Goal: Task Accomplishment & Management: Manage account settings

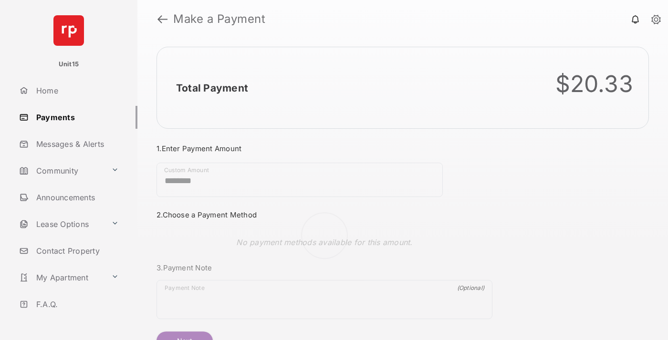
scroll to position [51, 0]
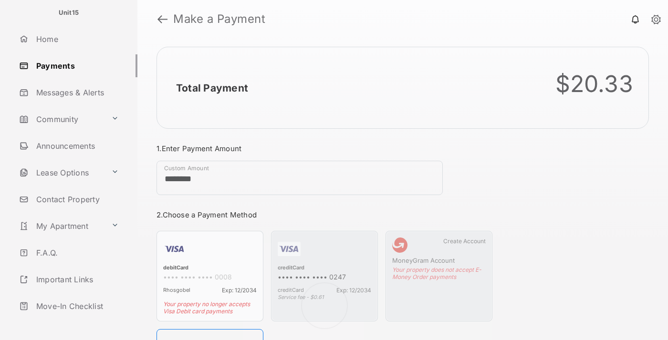
click at [74, 321] on link "Logout" at bounding box center [76, 332] width 122 height 23
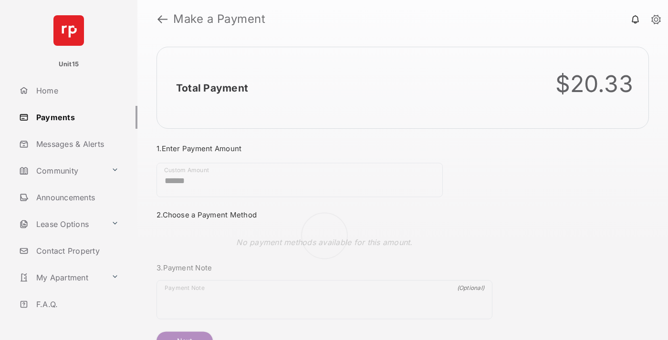
scroll to position [51, 0]
